Goal: Subscribe to service/newsletter

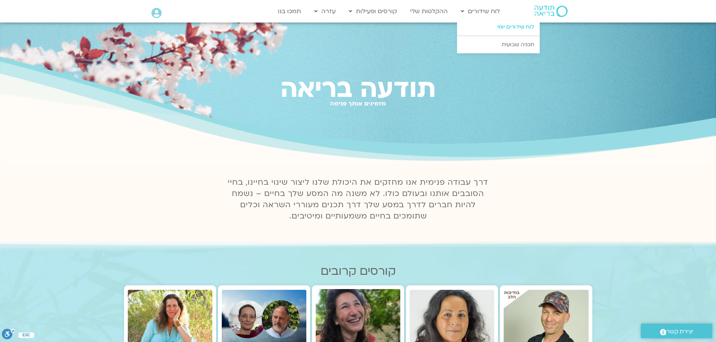
click at [516, 29] on link "לוח שידורים יומי" at bounding box center [498, 26] width 83 height 17
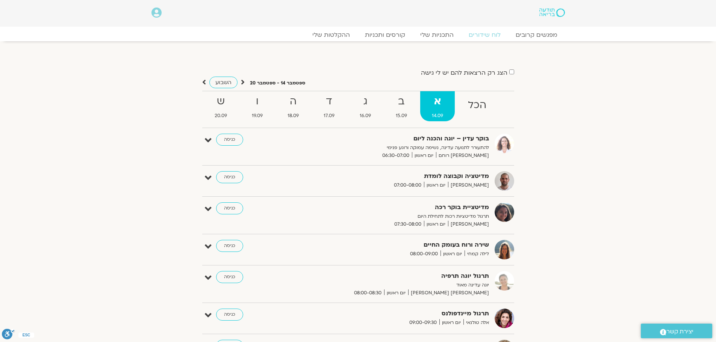
scroll to position [38, 0]
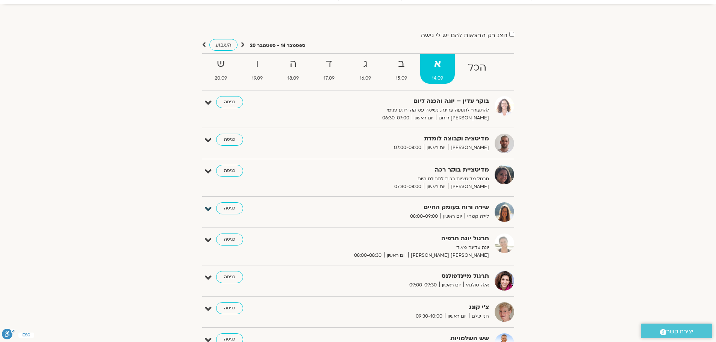
click at [209, 211] on icon at bounding box center [208, 209] width 7 height 11
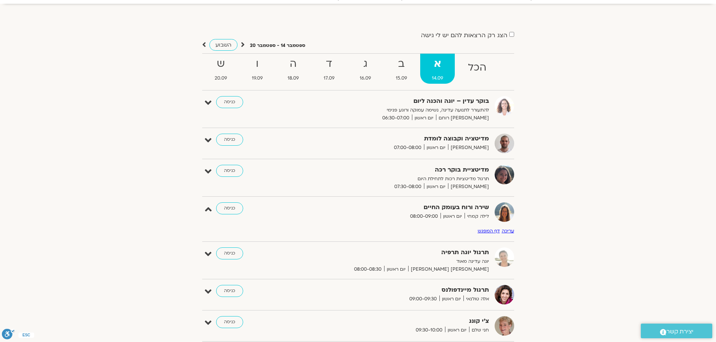
click at [486, 231] on link "דף המפגש" at bounding box center [489, 231] width 22 height 6
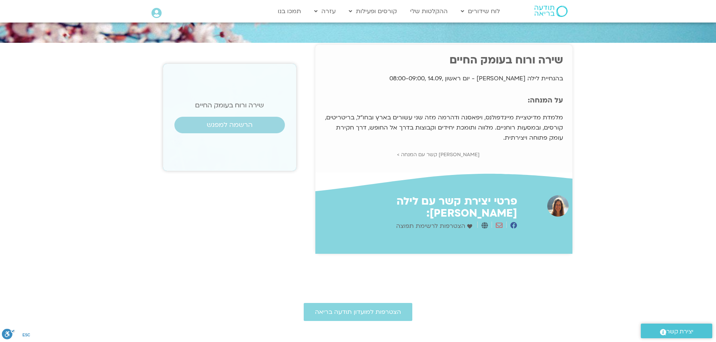
click at [425, 221] on span "הצטרפות לרשימת תפוצה" at bounding box center [431, 226] width 71 height 10
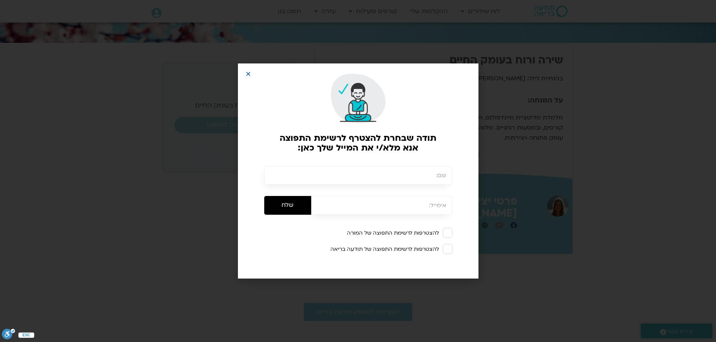
click at [419, 173] on input "text" at bounding box center [358, 175] width 188 height 19
type input "[PERSON_NAME]"
click at [406, 208] on input "email" at bounding box center [381, 205] width 141 height 19
type input "[EMAIL_ADDRESS][DOMAIN_NAME]"
click at [447, 235] on span at bounding box center [447, 233] width 9 height 9
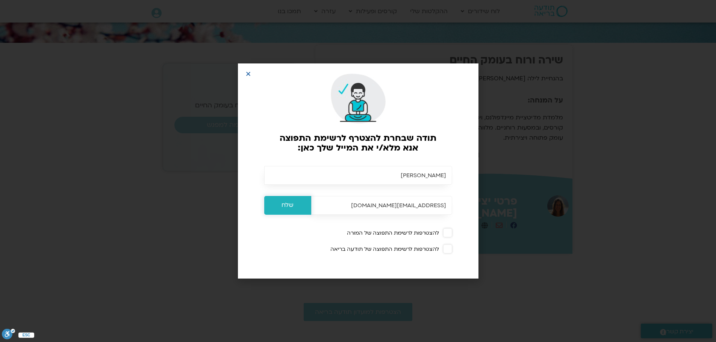
click at [298, 207] on input "שלח" at bounding box center [287, 205] width 47 height 19
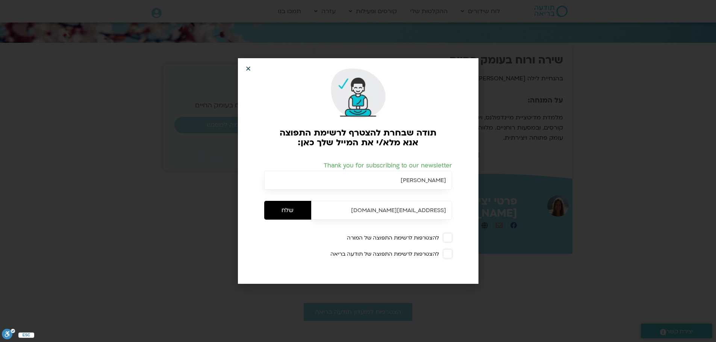
click at [249, 67] on icon "Close" at bounding box center [248, 69] width 6 height 6
